Goal: Navigation & Orientation: Find specific page/section

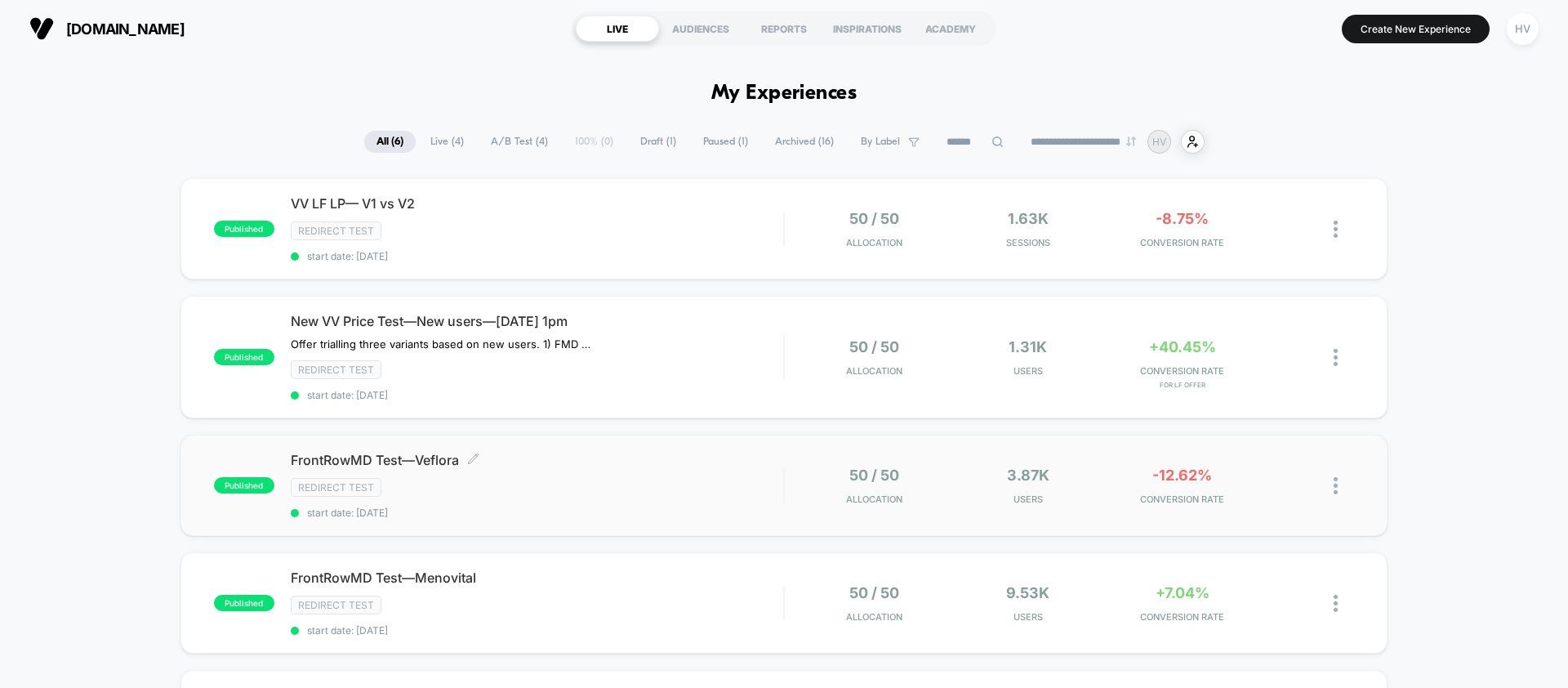
click at [702, 501] on div "FrontRowMD Test—Veflora Click to edit experience details Click to edit experien…" at bounding box center [538, 485] width 493 height 67
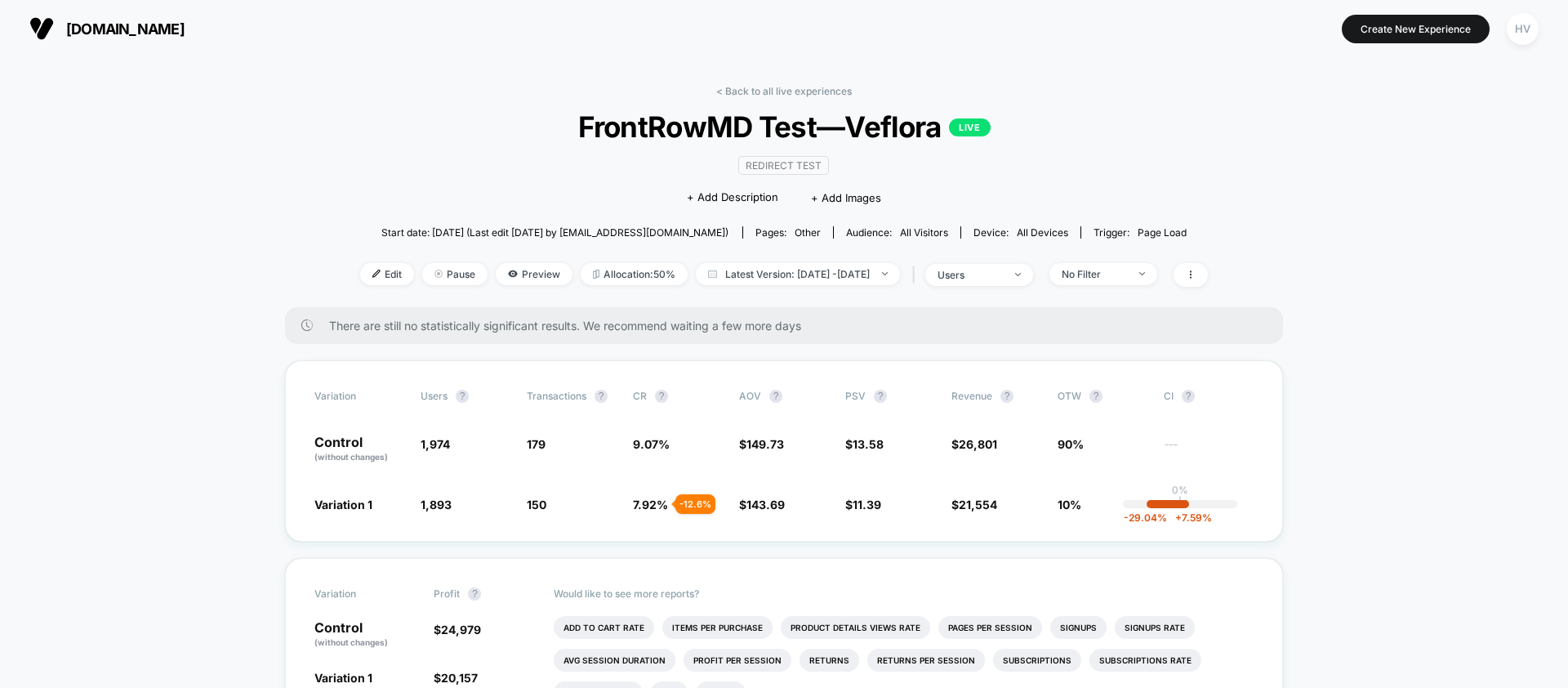
click at [780, 106] on div "< Back to all live experiences FrontRowMD Test—Veflora LIVE Redirect Test Click…" at bounding box center [784, 196] width 847 height 222
click at [782, 91] on link "< Back to all live experiences" at bounding box center [784, 91] width 135 height 12
